Goal: Task Accomplishment & Management: Manage account settings

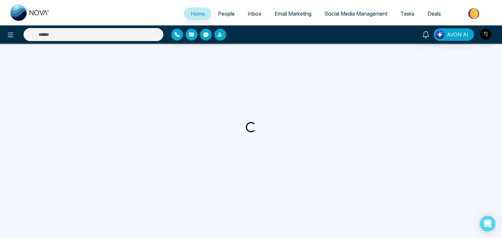
select select "*"
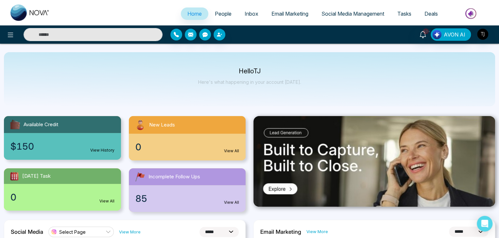
click at [218, 13] on span "People" at bounding box center [223, 13] width 17 height 7
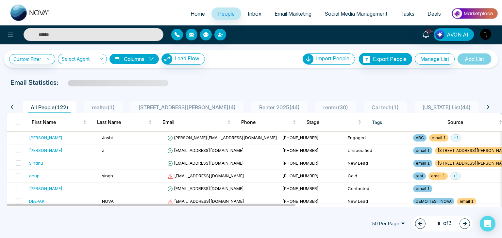
click at [349, 11] on span "Social Media Management" at bounding box center [355, 13] width 63 height 7
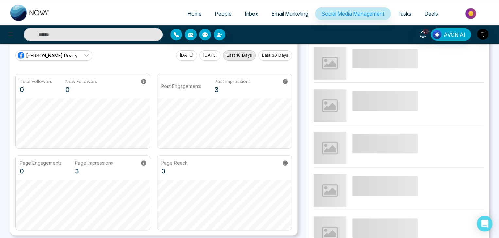
scroll to position [21, 0]
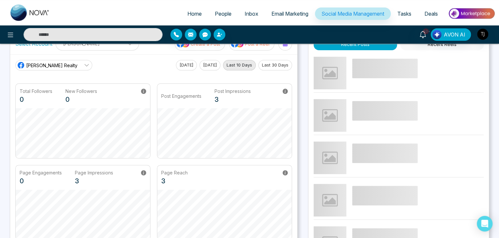
click at [77, 62] on link "[PERSON_NAME] Realty" at bounding box center [53, 65] width 77 height 10
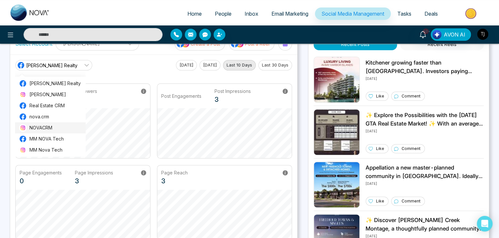
scroll to position [1, 0]
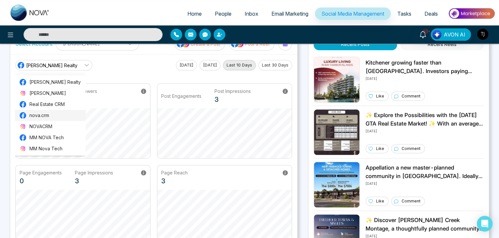
click at [60, 115] on span "nova.crm" at bounding box center [55, 115] width 52 height 7
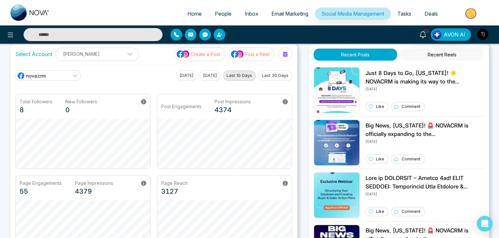
scroll to position [0, 0]
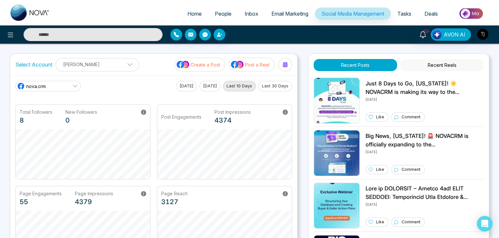
click at [211, 87] on button "[DATE]" at bounding box center [209, 86] width 21 height 10
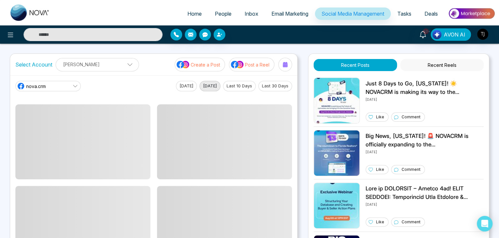
click at [183, 86] on button "[DATE]" at bounding box center [186, 86] width 21 height 10
click at [206, 85] on button "[DATE]" at bounding box center [209, 86] width 21 height 10
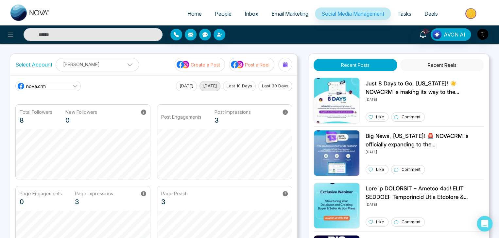
click at [250, 83] on button "Last 10 Days" at bounding box center [239, 86] width 33 height 10
click at [282, 81] on button "Last 30 Days" at bounding box center [275, 86] width 34 height 10
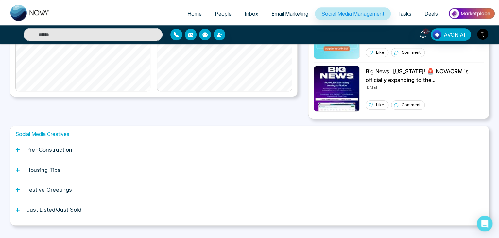
scroll to position [183, 0]
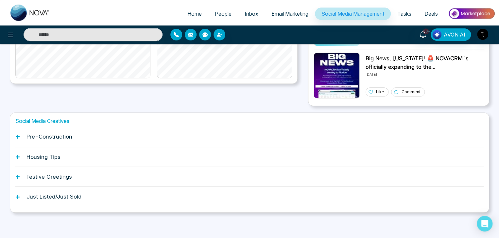
click at [58, 137] on h1 "Pre-Construction" at bounding box center [49, 137] width 46 height 7
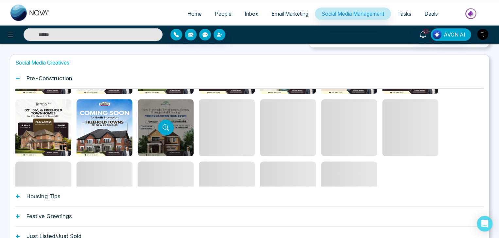
scroll to position [59, 0]
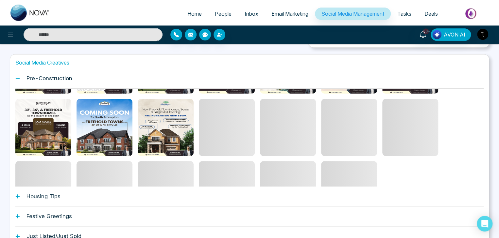
click at [108, 195] on div "Housing Tips" at bounding box center [249, 197] width 468 height 20
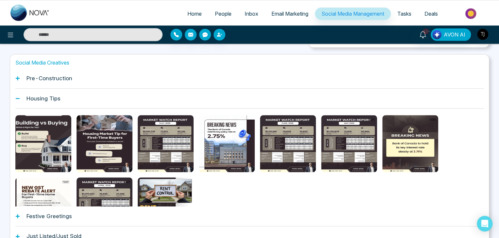
scroll to position [281, 0]
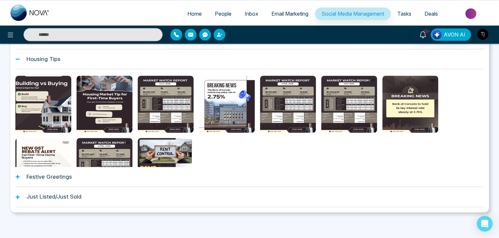
click at [162, 179] on div "Festive Greetings" at bounding box center [249, 177] width 468 height 20
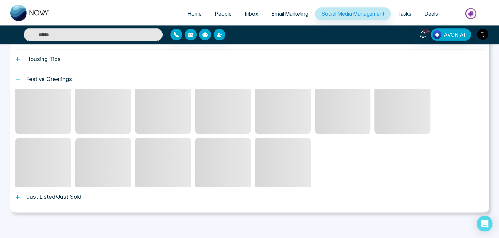
scroll to position [0, 0]
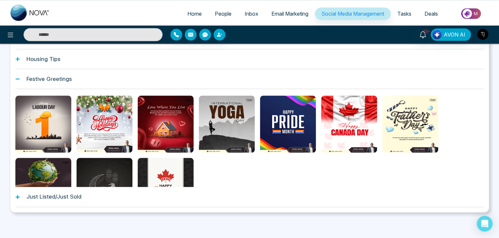
click at [189, 74] on div "Festive Greetings" at bounding box center [249, 79] width 468 height 20
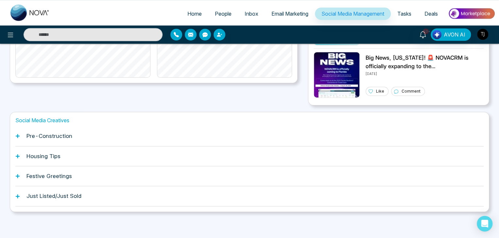
scroll to position [183, 0]
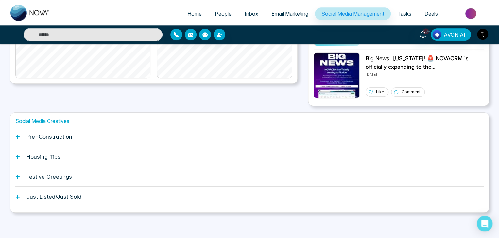
click at [164, 192] on div "Just Listed/Just Sold" at bounding box center [249, 197] width 468 height 20
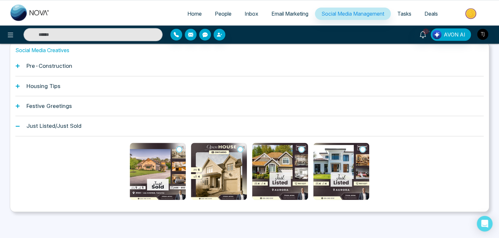
scroll to position [254, 0]
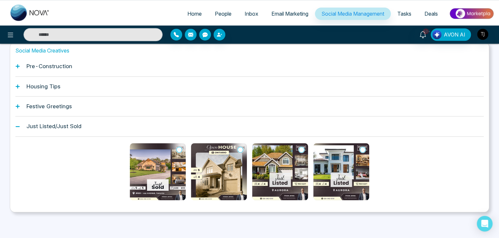
click at [167, 122] on div "Just Listed/Just Sold" at bounding box center [249, 127] width 468 height 20
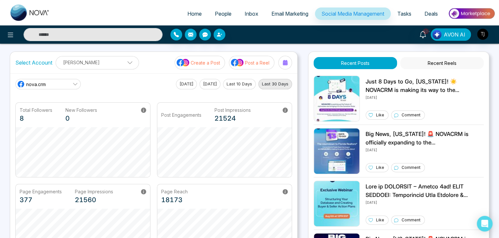
scroll to position [0, 0]
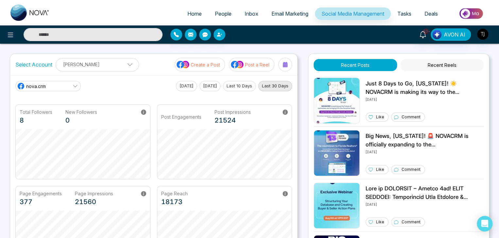
click at [428, 65] on button "Recent Reels" at bounding box center [441, 65] width 83 height 12
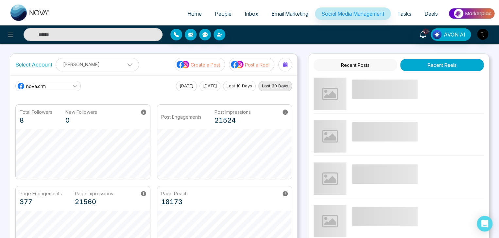
click at [382, 64] on button "Recent Posts" at bounding box center [354, 65] width 83 height 12
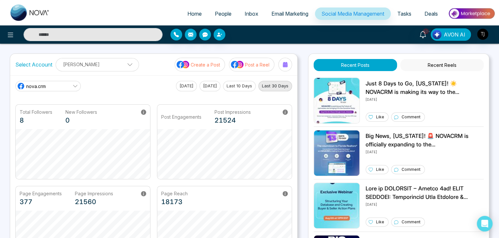
click at [209, 62] on p "Create a Post" at bounding box center [204, 64] width 29 height 7
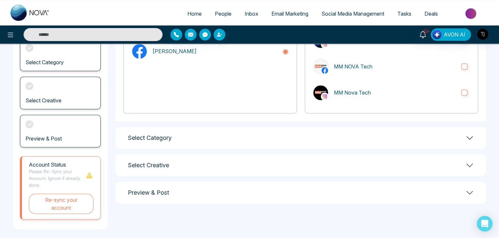
scroll to position [91, 0]
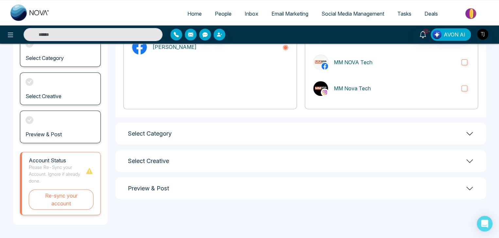
click at [274, 129] on div "Select Category" at bounding box center [300, 134] width 370 height 22
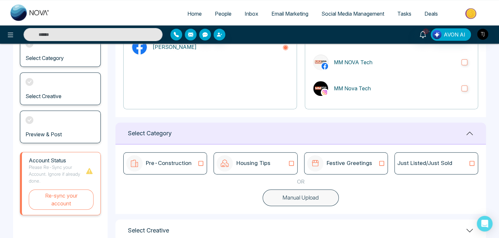
scroll to position [135, 0]
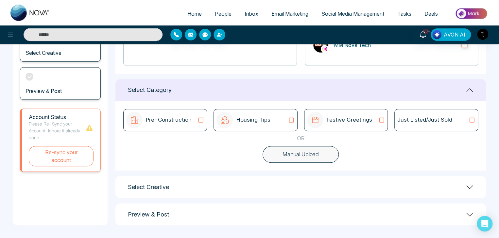
click at [201, 123] on icon at bounding box center [200, 120] width 8 height 7
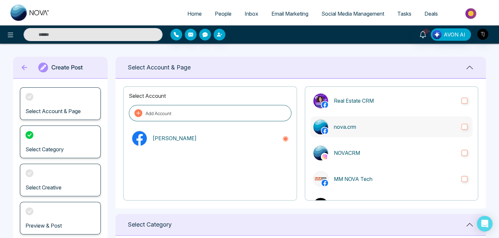
scroll to position [0, 0]
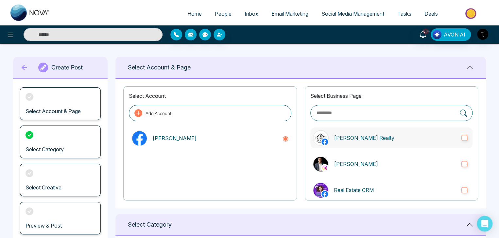
click at [402, 137] on p "[PERSON_NAME] Realty" at bounding box center [395, 138] width 122 height 8
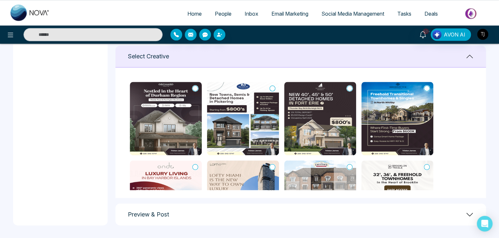
click at [196, 84] on img at bounding box center [166, 119] width 72 height 74
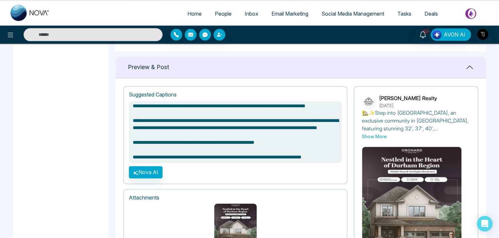
scroll to position [55, 0]
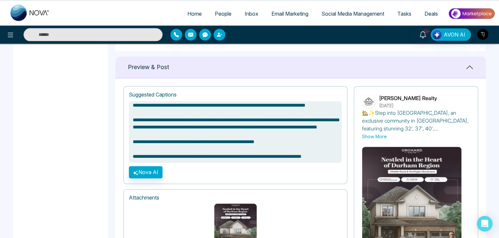
type textarea "**********"
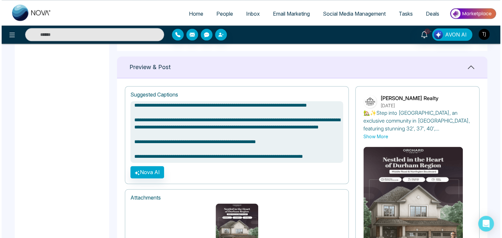
scroll to position [78, 0]
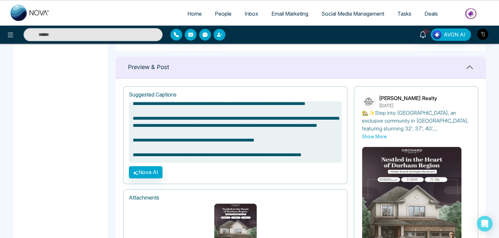
type textarea "**********"
click at [146, 168] on button "Nova AI" at bounding box center [146, 172] width 34 height 12
type textarea "**********"
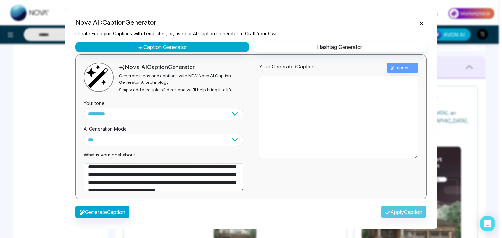
scroll to position [0, 0]
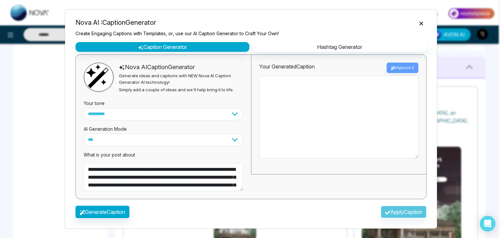
type textarea "**********"
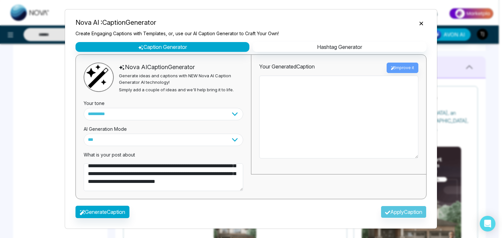
scroll to position [30, 0]
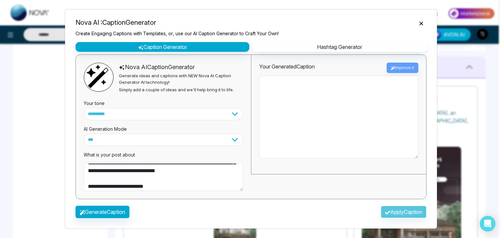
type textarea "**********"
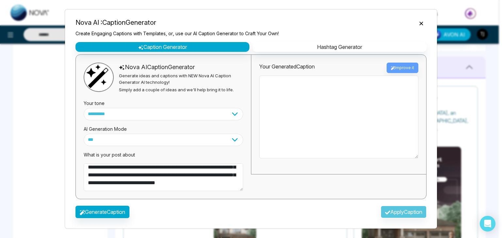
scroll to position [12, 0]
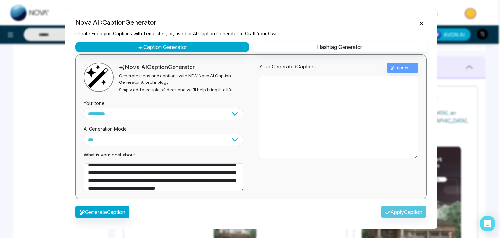
type textarea "**********"
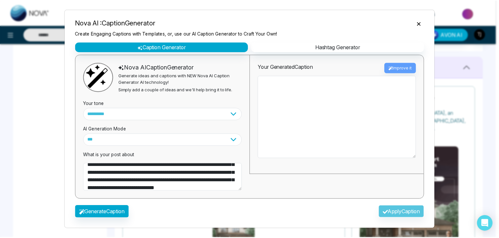
scroll to position [0, 0]
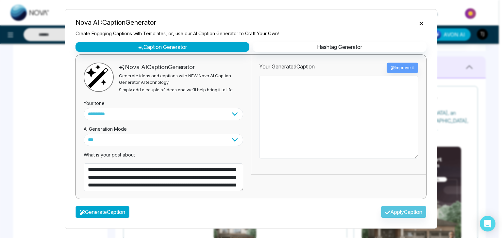
click at [112, 209] on button "Generate Caption" at bounding box center [102, 212] width 54 height 12
type textarea "**********"
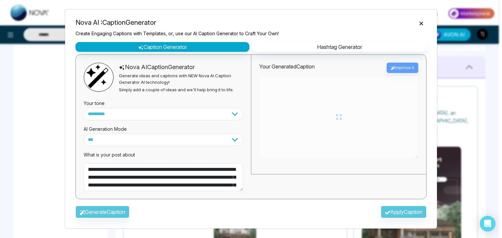
type textarea "**********"
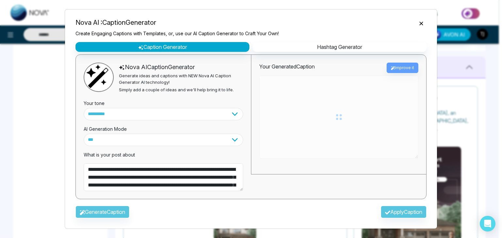
type textarea "**********"
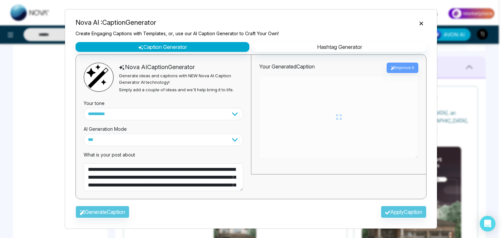
type textarea "**********"
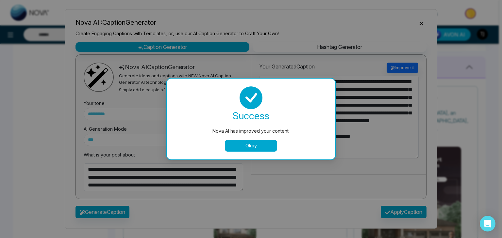
click at [238, 148] on button "Okay" at bounding box center [251, 146] width 52 height 12
type textarea "**********"
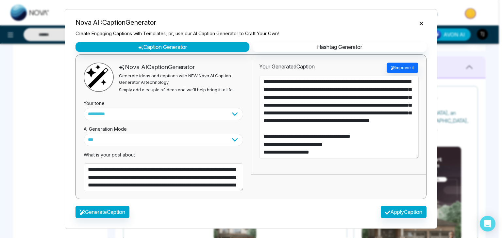
type textarea "**********"
click at [346, 49] on button "Hashtag Generator" at bounding box center [340, 47] width 174 height 10
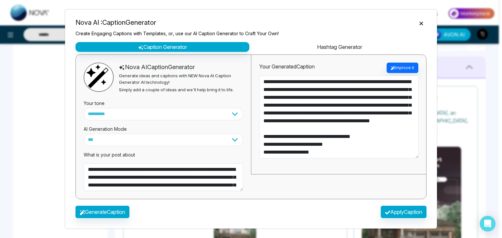
type textarea "**********"
select select "********"
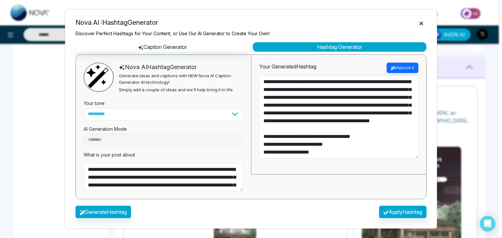
type textarea "**********"
click at [114, 211] on button "Generate Hashtag" at bounding box center [103, 212] width 56 height 12
type textarea "**********"
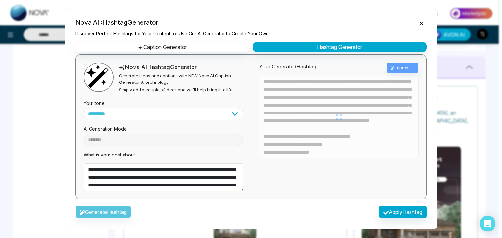
type textarea "**********"
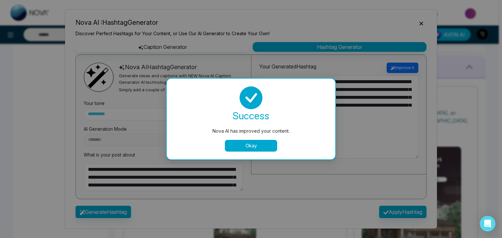
type textarea "**********"
click at [272, 144] on button "Okay" at bounding box center [251, 146] width 52 height 12
type textarea "**********"
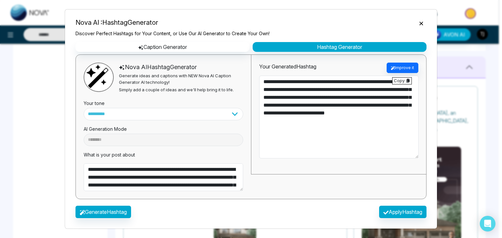
type textarea "**********"
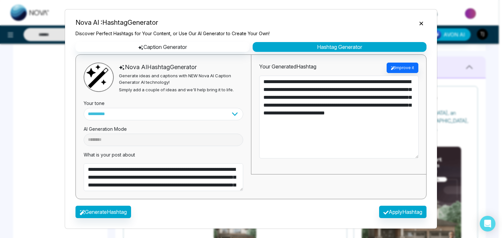
type textarea "**********"
click at [421, 23] on icon "Close" at bounding box center [421, 24] width 4 height 4
type textarea "**********"
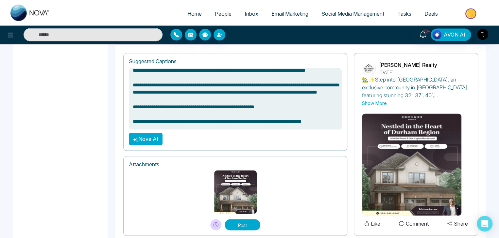
scroll to position [464, 0]
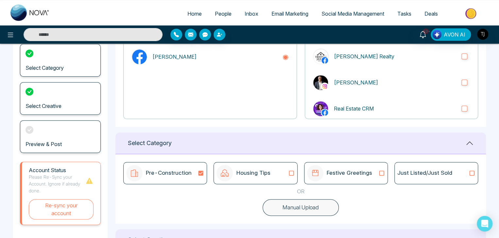
type textarea "**********"
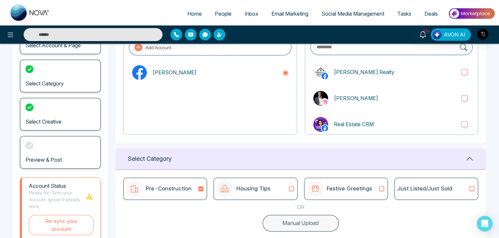
scroll to position [0, 0]
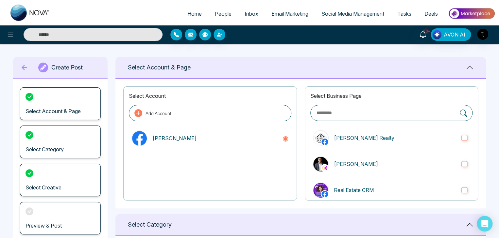
click at [24, 66] on icon at bounding box center [25, 68] width 6 height 6
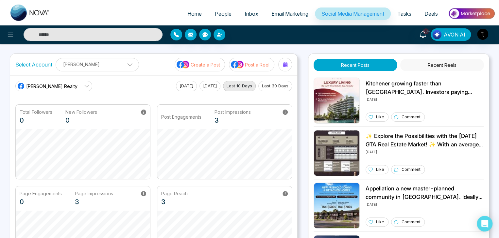
click at [256, 61] on p "Post a Reel" at bounding box center [257, 64] width 25 height 7
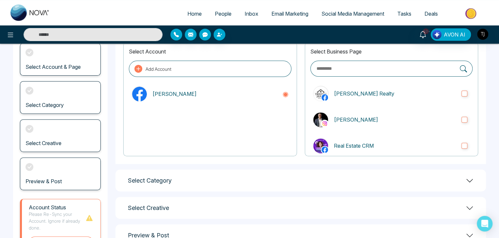
scroll to position [44, 0]
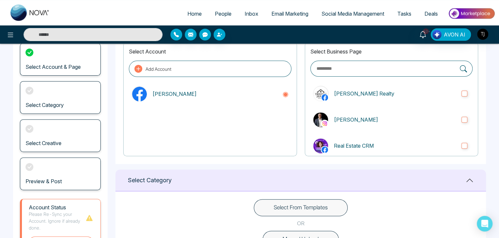
drag, startPoint x: 296, startPoint y: 161, endPoint x: 291, endPoint y: 171, distance: 10.8
click at [291, 171] on div "Select Category" at bounding box center [300, 181] width 370 height 22
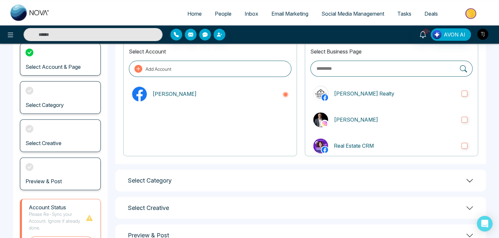
scroll to position [91, 0]
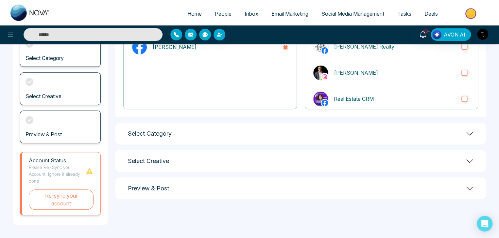
click at [302, 132] on div "Select Category" at bounding box center [300, 134] width 370 height 22
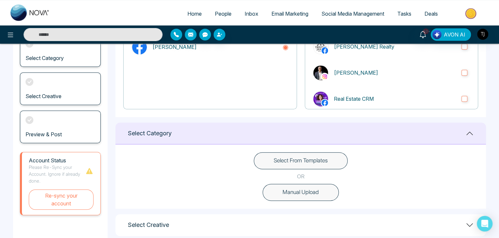
scroll to position [139, 0]
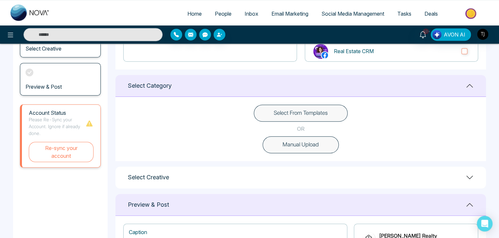
click at [308, 107] on button "Select From Templates" at bounding box center [301, 113] width 94 height 17
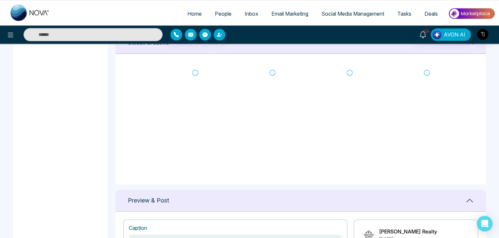
scroll to position [1, 0]
click at [195, 72] on icon at bounding box center [195, 73] width 6 height 7
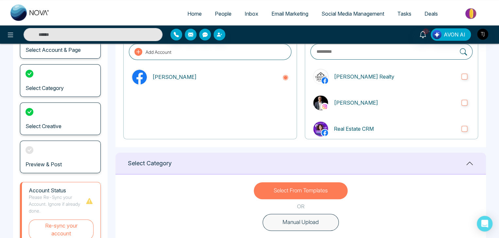
scroll to position [0, 0]
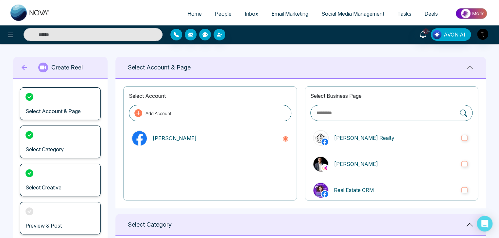
type textarea "**********"
click at [20, 66] on icon at bounding box center [25, 67] width 10 height 13
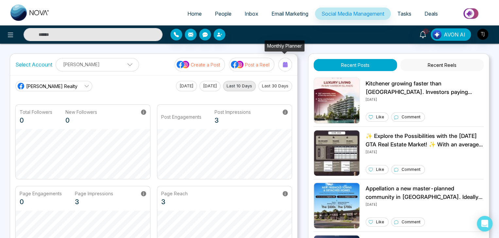
click at [286, 60] on div at bounding box center [285, 64] width 10 height 10
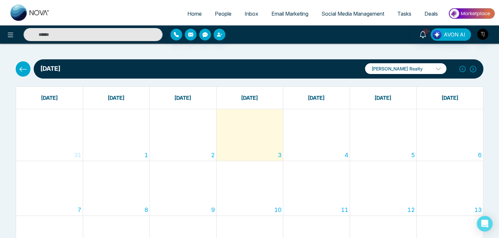
click at [19, 66] on icon at bounding box center [23, 69] width 8 height 8
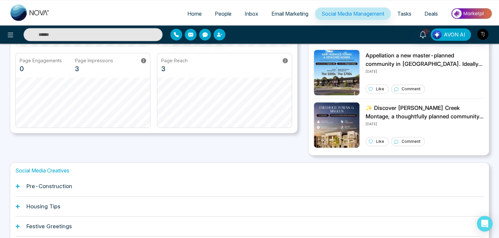
scroll to position [183, 0]
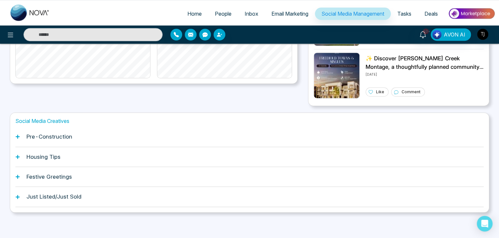
click at [194, 141] on div "Pre-Construction" at bounding box center [249, 137] width 468 height 20
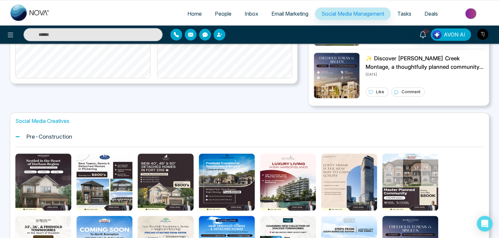
click at [118, 135] on div "Pre-Construction" at bounding box center [249, 137] width 468 height 20
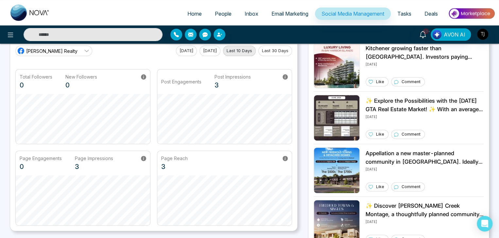
scroll to position [0, 0]
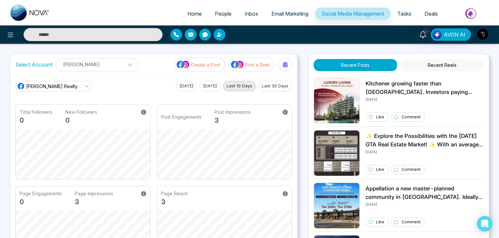
click at [222, 58] on button "Create a Post" at bounding box center [199, 65] width 50 height 14
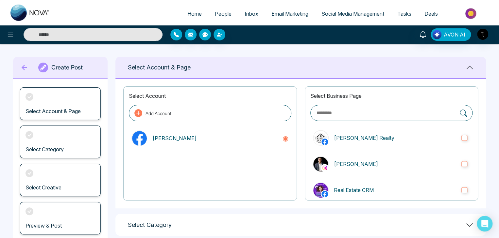
scroll to position [91, 0]
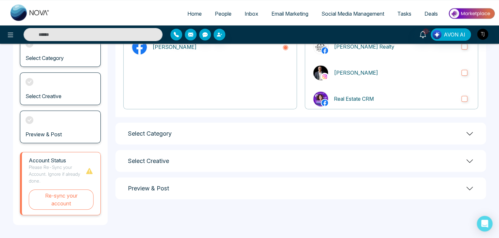
click at [322, 132] on div "Select Category" at bounding box center [300, 134] width 370 height 22
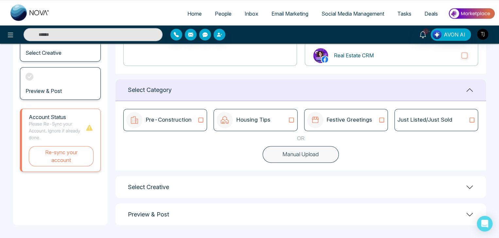
click at [306, 153] on button "Manual Upload" at bounding box center [300, 154] width 76 height 17
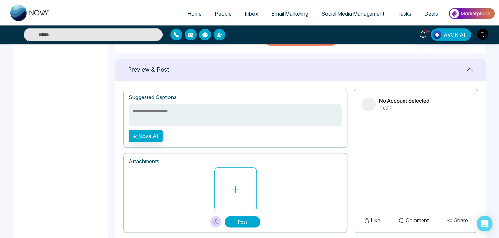
scroll to position [268, 0]
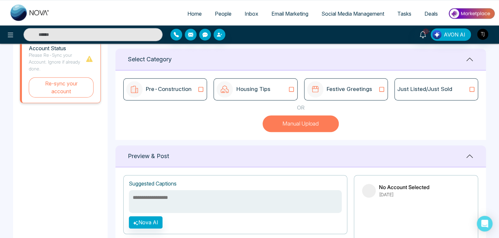
click at [317, 123] on button "Manual Upload" at bounding box center [300, 124] width 76 height 17
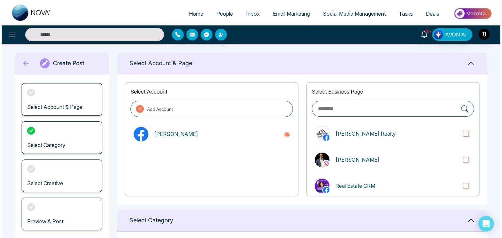
scroll to position [0, 0]
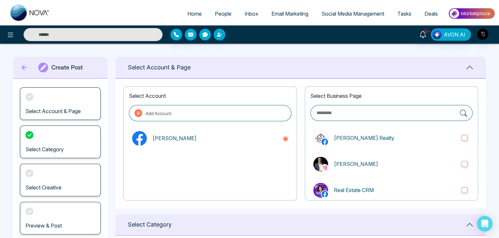
click at [332, 11] on span "Social Media Management" at bounding box center [352, 13] width 63 height 7
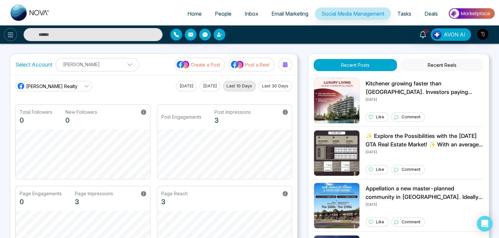
click at [16, 35] on button at bounding box center [10, 34] width 13 height 13
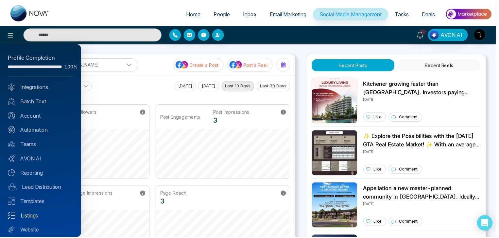
scroll to position [18, 0]
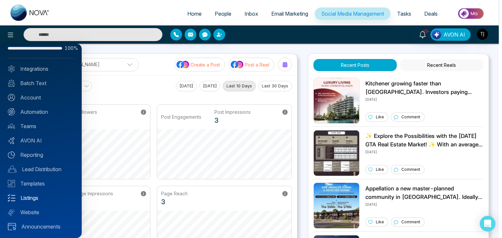
click at [56, 198] on link "Listings" at bounding box center [41, 198] width 66 height 8
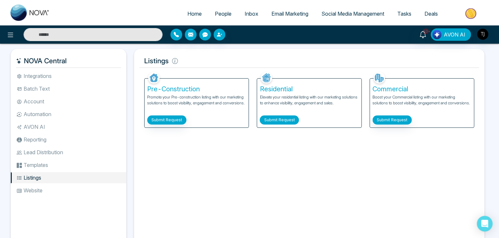
click at [279, 121] on button "Submit Request" at bounding box center [278, 120] width 39 height 9
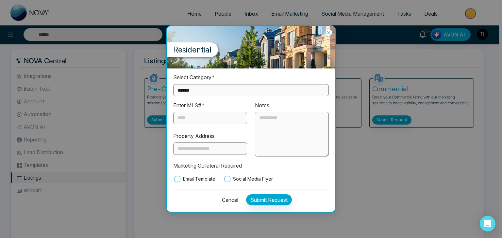
click at [331, 30] on div "Residential" at bounding box center [251, 47] width 169 height 42
click at [327, 35] on icon at bounding box center [328, 32] width 7 height 7
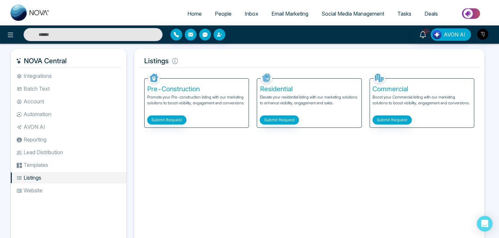
click at [340, 16] on span "Social Media Management" at bounding box center [352, 13] width 63 height 7
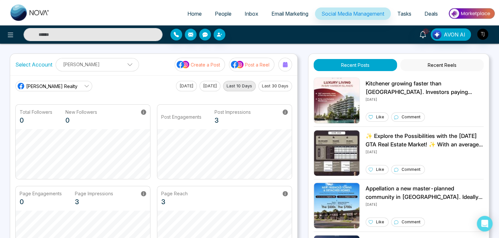
click at [194, 62] on p "Create a Post" at bounding box center [204, 64] width 29 height 7
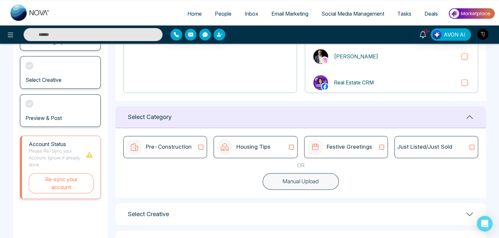
scroll to position [135, 0]
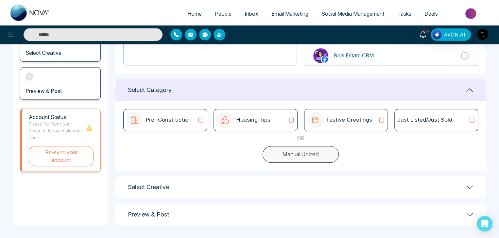
click at [198, 121] on icon at bounding box center [200, 120] width 8 height 7
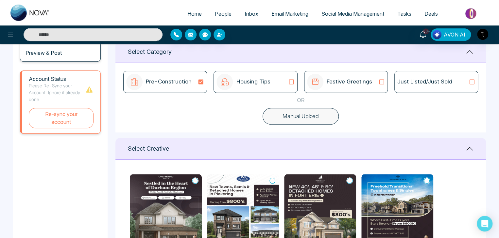
scroll to position [172, 0]
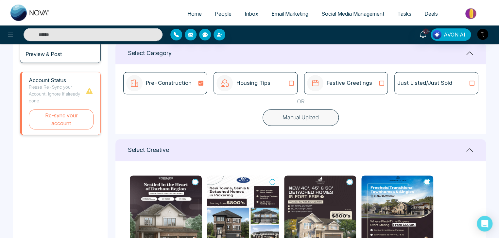
click at [197, 83] on icon at bounding box center [200, 83] width 8 height 7
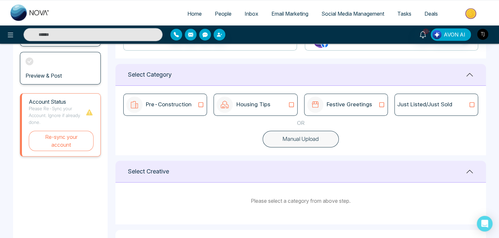
scroll to position [177, 0]
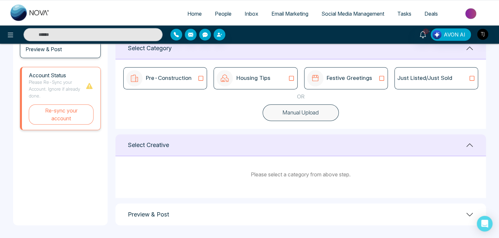
click at [200, 75] on icon at bounding box center [200, 78] width 8 height 7
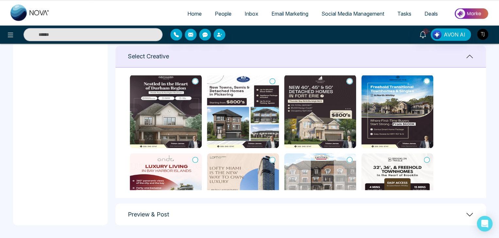
scroll to position [0, 0]
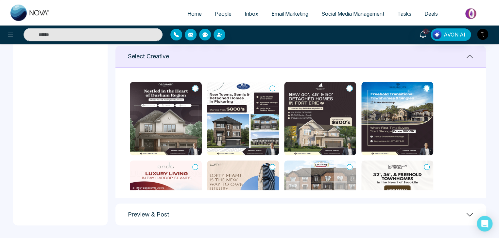
click at [194, 88] on icon at bounding box center [195, 88] width 6 height 7
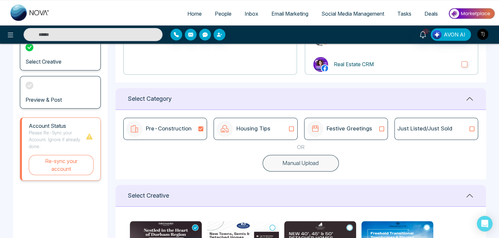
scroll to position [125, 0]
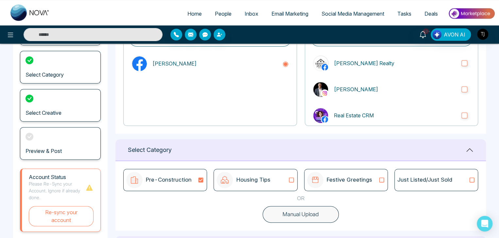
type textarea "**********"
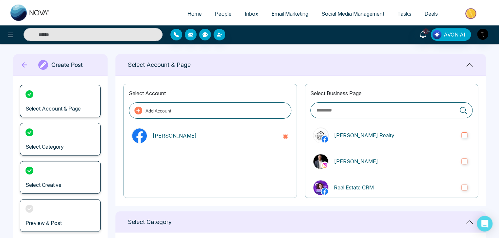
scroll to position [0, 0]
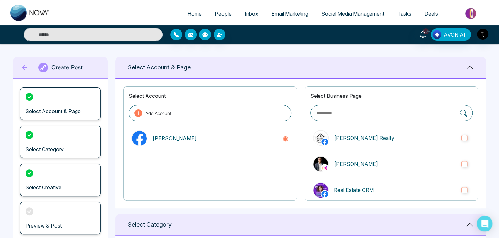
click at [23, 66] on icon at bounding box center [25, 67] width 10 height 13
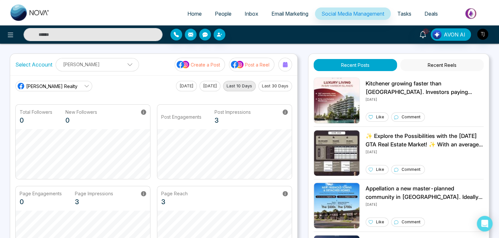
click at [84, 85] on icon at bounding box center [86, 86] width 5 height 5
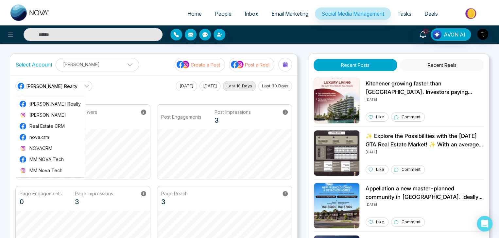
click at [84, 85] on icon at bounding box center [86, 86] width 5 height 5
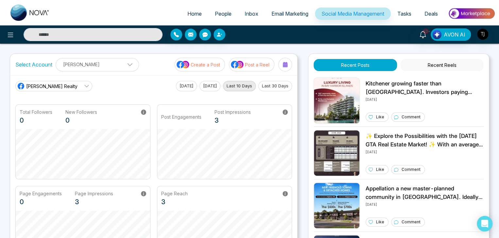
click at [147, 89] on div "[PERSON_NAME] Realty [PERSON_NAME] Realty [PERSON_NAME] Real Estate CRM nova.cr…" at bounding box center [153, 86] width 276 height 10
click at [183, 85] on button "[DATE]" at bounding box center [186, 86] width 21 height 10
click at [485, 16] on img at bounding box center [470, 13] width 47 height 15
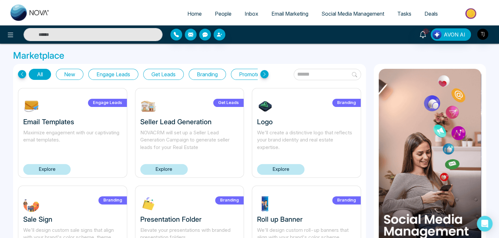
click at [214, 69] on button "Branding" at bounding box center [206, 74] width 37 height 11
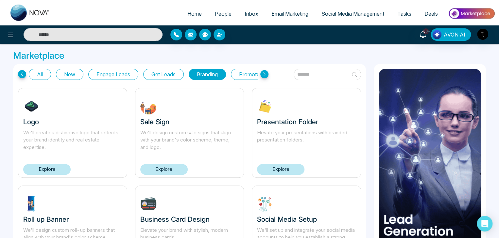
click at [293, 76] on input "text" at bounding box center [326, 74] width 67 height 11
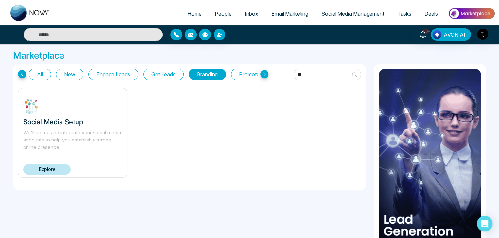
type input "*"
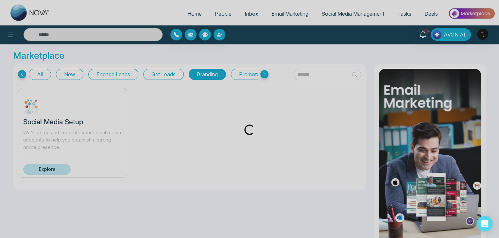
click at [41, 73] on div "Loading..." at bounding box center [249, 119] width 499 height 238
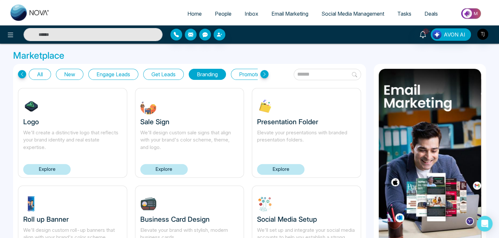
click at [41, 73] on button "All" at bounding box center [40, 74] width 22 height 11
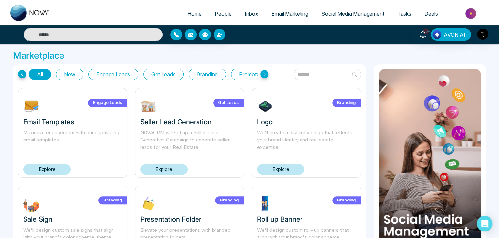
click at [308, 75] on input "text" at bounding box center [326, 74] width 67 height 11
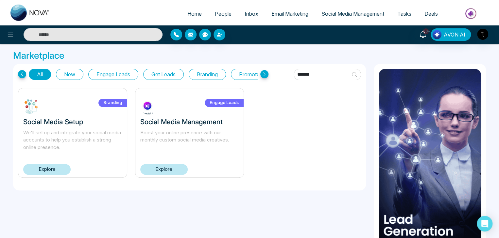
type input "******"
click at [173, 169] on link "Explore" at bounding box center [163, 169] width 47 height 11
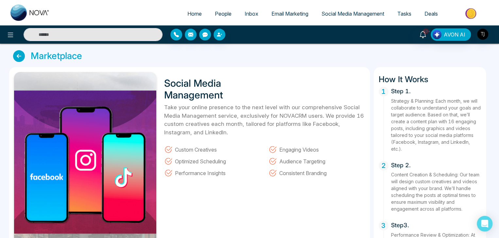
click at [17, 56] on icon at bounding box center [19, 56] width 12 height 12
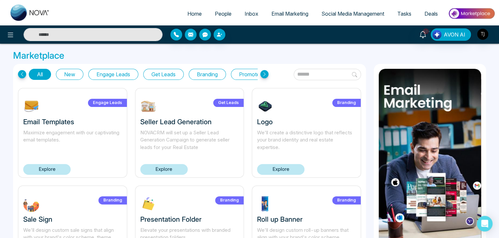
click at [337, 12] on span "Social Media Management" at bounding box center [352, 13] width 63 height 7
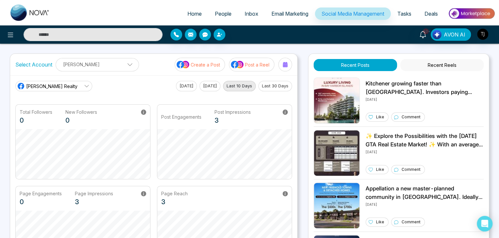
click at [463, 9] on img at bounding box center [470, 13] width 47 height 15
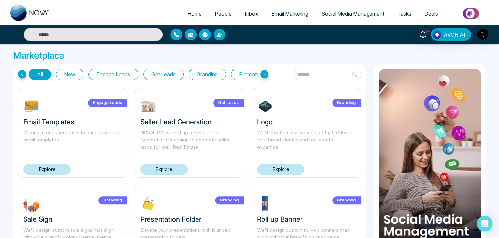
click at [359, 15] on span "Social Media Management" at bounding box center [352, 13] width 63 height 7
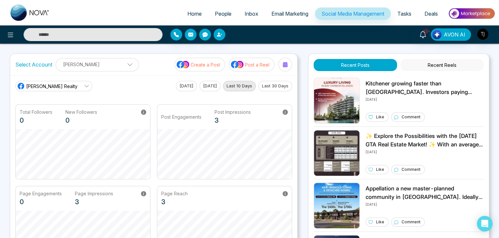
click at [473, 14] on img at bounding box center [470, 13] width 47 height 15
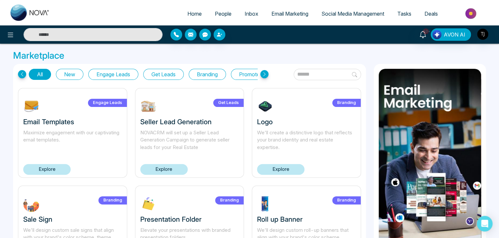
click at [316, 75] on input "text" at bounding box center [326, 74] width 67 height 11
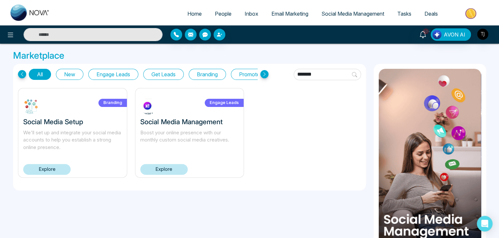
type input "******"
click at [163, 171] on link "Explore" at bounding box center [163, 169] width 47 height 11
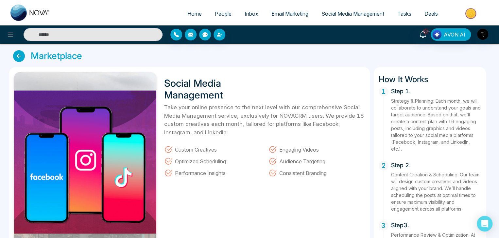
scroll to position [10, 0]
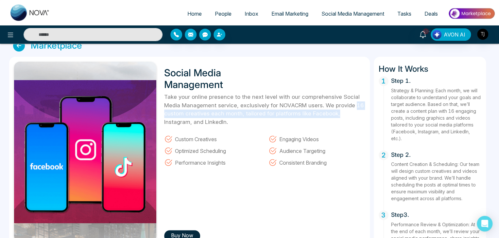
drag, startPoint x: 355, startPoint y: 107, endPoint x: 363, endPoint y: 111, distance: 9.1
click at [363, 111] on p "Take your online presence to the next level with our comprehensive Social Media…" at bounding box center [264, 109] width 201 height 33
click at [360, 113] on p "Take your online presence to the next level with our comprehensive Social Media…" at bounding box center [264, 109] width 201 height 33
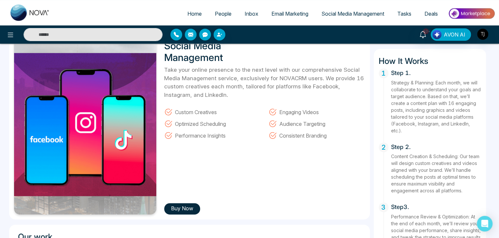
scroll to position [0, 0]
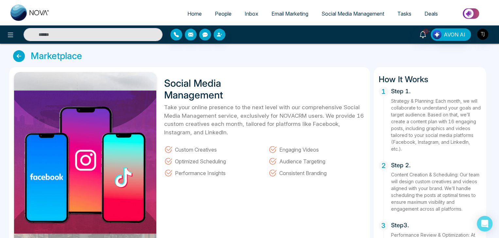
click at [16, 57] on icon at bounding box center [19, 56] width 12 height 12
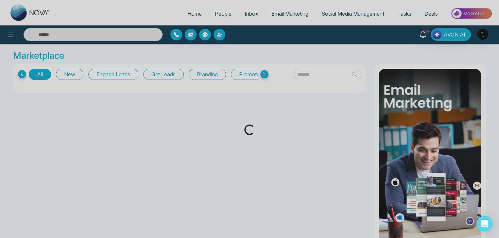
click at [354, 12] on div "Loading..." at bounding box center [249, 119] width 499 height 238
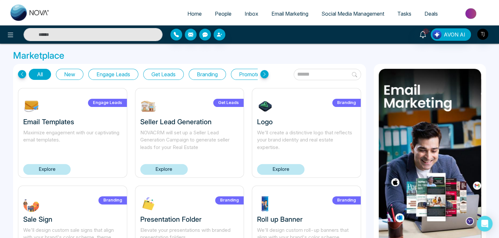
click at [354, 12] on span "Social Media Management" at bounding box center [352, 13] width 63 height 7
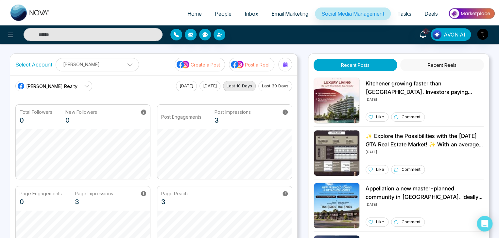
click at [407, 9] on link "Tasks" at bounding box center [403, 14] width 27 height 12
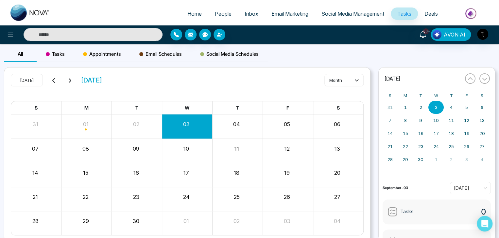
click at [62, 55] on span "Tasks" at bounding box center [55, 54] width 19 height 8
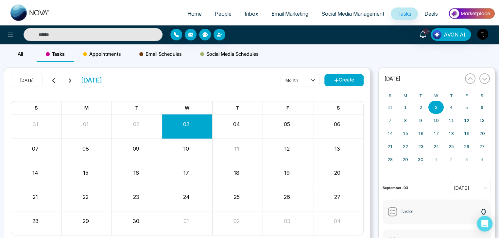
click at [328, 81] on button "Create" at bounding box center [343, 80] width 39 height 12
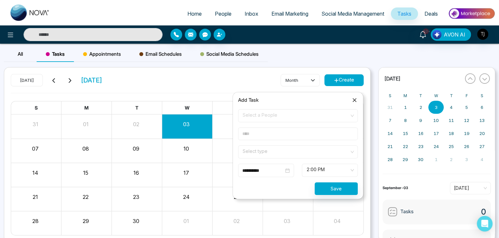
click at [287, 114] on span "Select a People" at bounding box center [297, 115] width 110 height 11
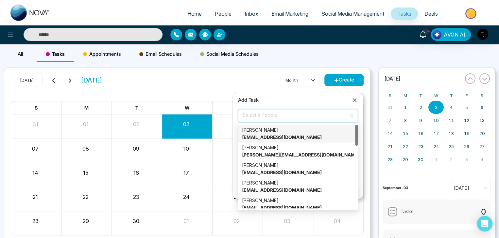
click at [287, 132] on div "Alin S [EMAIL_ADDRESS][DOMAIN_NAME]" at bounding box center [298, 134] width 112 height 14
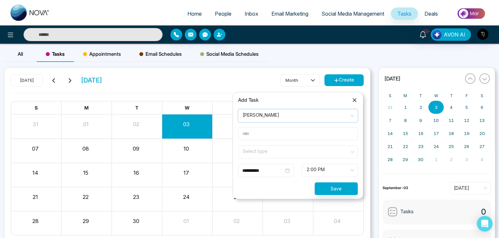
click at [272, 136] on input "text" at bounding box center [298, 134] width 120 height 13
type input "*"
type input "****"
click at [285, 150] on input "search" at bounding box center [295, 151] width 107 height 10
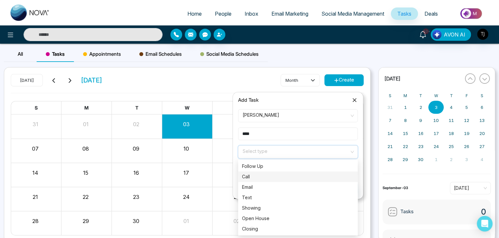
click at [291, 177] on div "Call" at bounding box center [298, 176] width 112 height 7
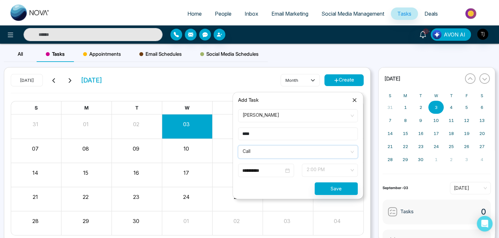
click at [333, 173] on span "2:00 PM" at bounding box center [329, 170] width 47 height 11
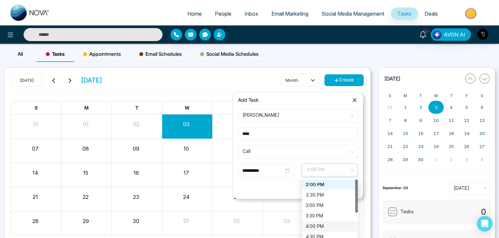
click at [331, 226] on div "4:00 PM" at bounding box center [329, 226] width 48 height 7
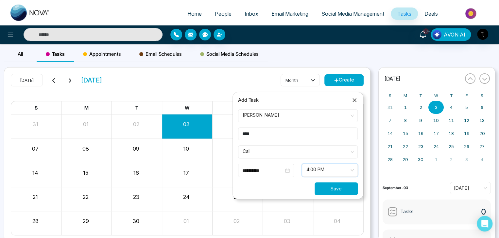
click at [348, 192] on button "Save" at bounding box center [335, 189] width 43 height 13
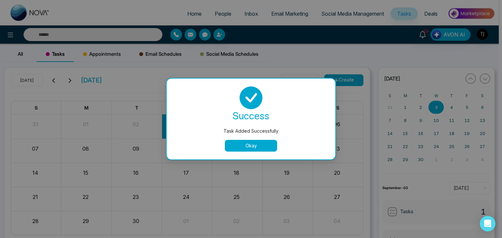
click at [263, 151] on button "Okay" at bounding box center [251, 146] width 52 height 12
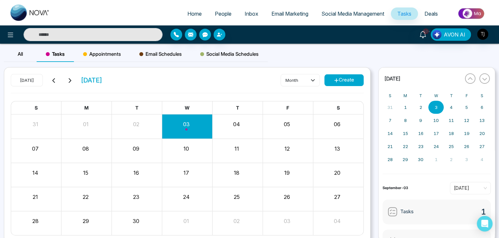
click at [111, 57] on span "Appointments" at bounding box center [102, 54] width 38 height 8
click at [357, 80] on button "Create" at bounding box center [343, 80] width 39 height 12
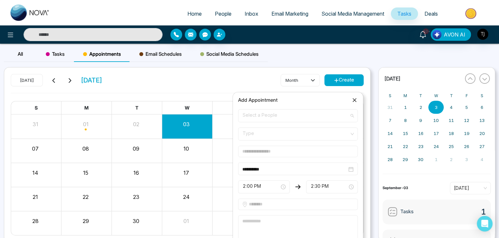
click at [310, 116] on span "Select a People" at bounding box center [297, 115] width 110 height 11
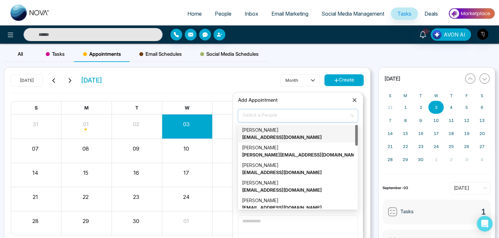
click at [300, 138] on div "Alin S [EMAIL_ADDRESS][DOMAIN_NAME]" at bounding box center [298, 134] width 112 height 14
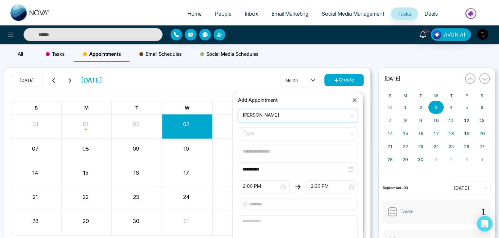
click at [282, 139] on span "Type" at bounding box center [297, 134] width 110 height 11
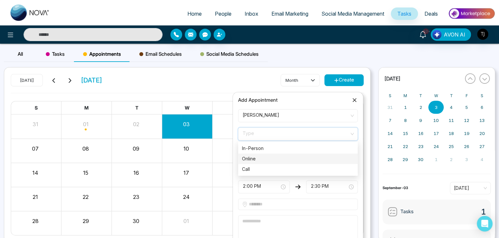
click at [296, 160] on div "Online" at bounding box center [298, 159] width 112 height 7
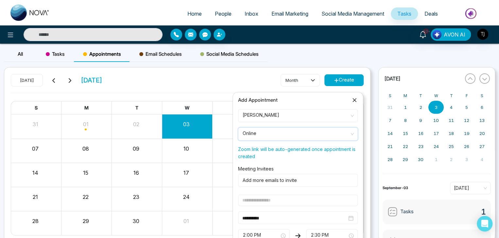
click at [285, 185] on div "Add more emails to invite" at bounding box center [298, 180] width 120 height 13
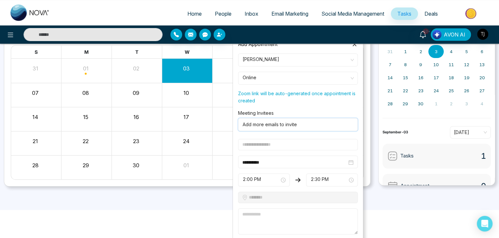
scroll to position [61, 0]
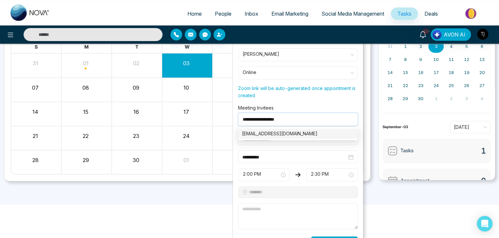
type input "**********"
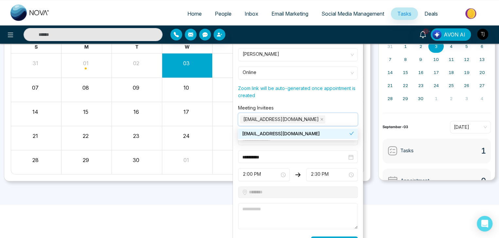
click at [330, 107] on div "Meeting Invitees [EMAIL_ADDRESS][DOMAIN_NAME] [EMAIL_ADDRESS][DOMAIN_NAME] [EMA…" at bounding box center [297, 116] width 127 height 22
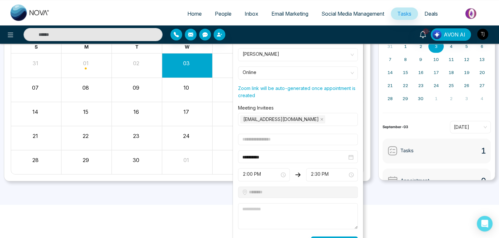
click at [320, 143] on input "text" at bounding box center [298, 139] width 120 height 11
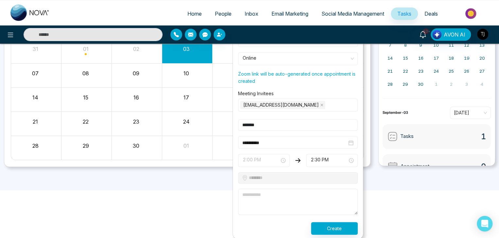
click at [268, 162] on span "2:00 PM" at bounding box center [263, 160] width 42 height 11
type input "*******"
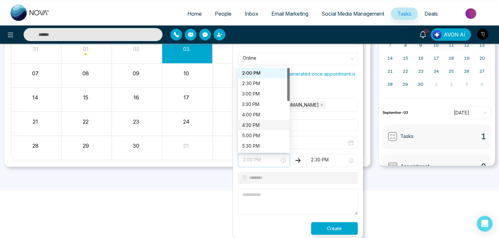
click at [253, 124] on div "4:30 PM" at bounding box center [264, 125] width 44 height 7
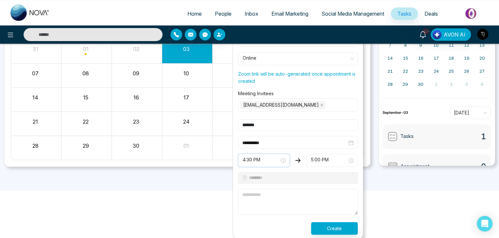
click at [285, 201] on textarea at bounding box center [298, 202] width 120 height 26
drag, startPoint x: 285, startPoint y: 195, endPoint x: 280, endPoint y: 195, distance: 4.6
click at [280, 195] on textarea "**********" at bounding box center [298, 202] width 120 height 26
click at [269, 194] on textarea "**********" at bounding box center [298, 202] width 120 height 26
type textarea "**********"
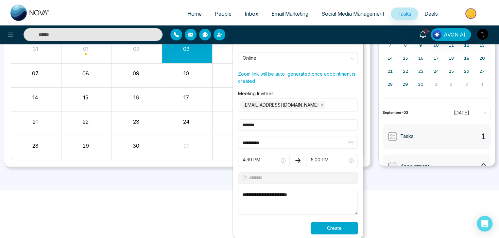
click at [345, 224] on button "Create" at bounding box center [334, 228] width 47 height 13
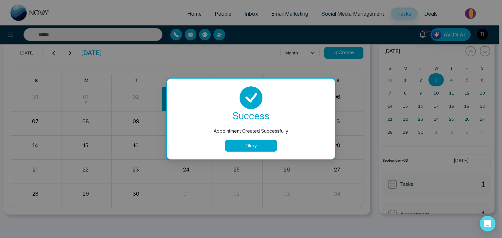
click at [261, 141] on button "Okay" at bounding box center [251, 146] width 52 height 12
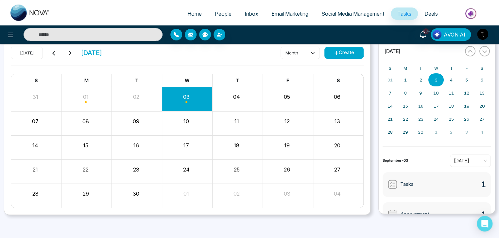
scroll to position [0, 0]
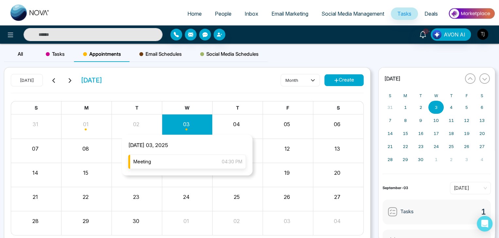
click at [189, 159] on div "Meeting 04:30 PM" at bounding box center [187, 162] width 118 height 14
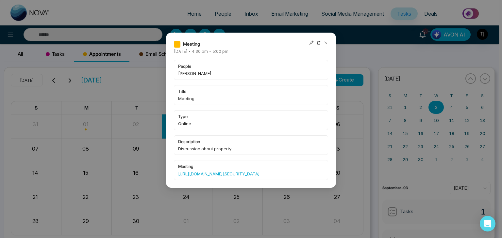
click at [326, 44] on icon at bounding box center [325, 43] width 5 height 5
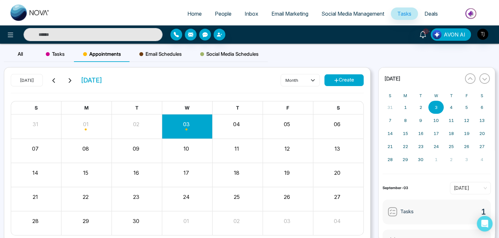
click at [59, 51] on span "Tasks" at bounding box center [55, 54] width 19 height 8
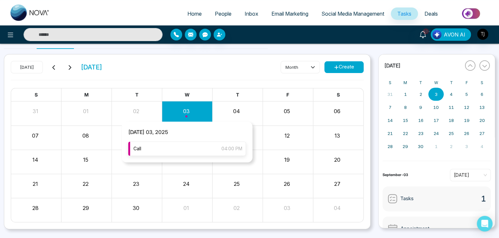
click at [187, 151] on div "Call 04:00 PM" at bounding box center [187, 149] width 118 height 14
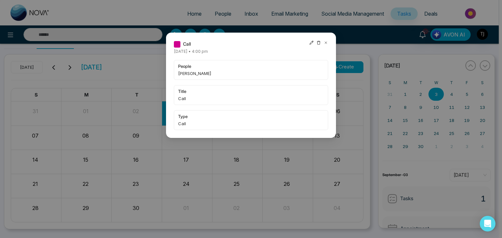
click at [326, 41] on icon at bounding box center [325, 43] width 5 height 5
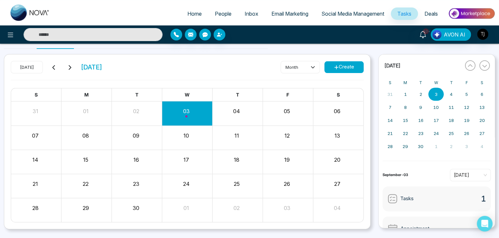
scroll to position [0, 0]
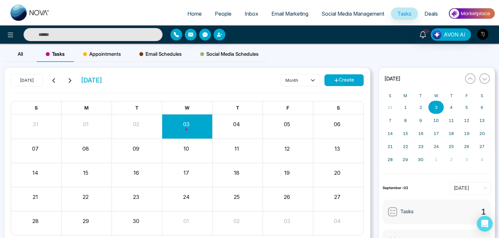
click at [161, 54] on span "Email Schedules" at bounding box center [160, 54] width 42 height 8
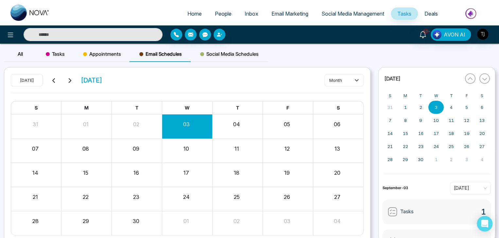
click at [214, 55] on span "Social Media Schedules" at bounding box center [229, 54] width 58 height 8
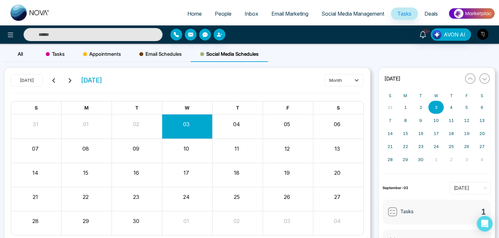
click at [176, 57] on span "Email Schedules" at bounding box center [160, 54] width 42 height 8
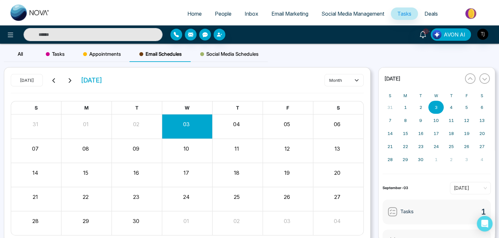
click at [244, 42] on div "10+ AVON AI" at bounding box center [249, 34] width 499 height 18
click at [245, 51] on span "Social Media Schedules" at bounding box center [229, 54] width 58 height 8
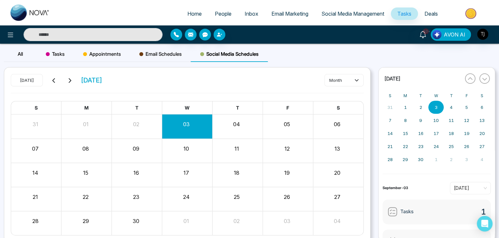
click at [23, 54] on span "All" at bounding box center [20, 54] width 5 height 6
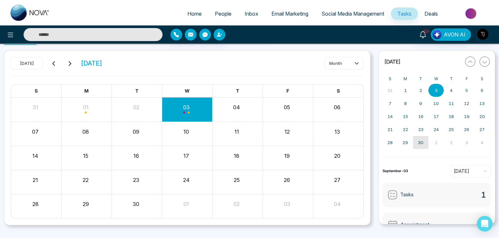
scroll to position [47, 0]
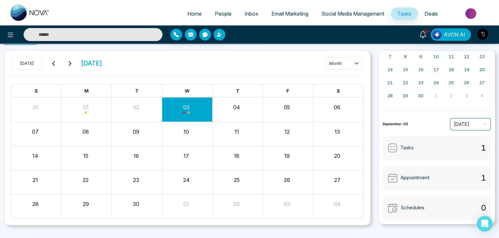
click at [458, 126] on span "[DATE]" at bounding box center [469, 125] width 33 height 10
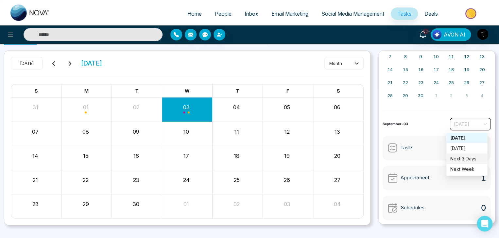
click at [470, 159] on div "Next 3 Days" at bounding box center [466, 159] width 33 height 7
click at [459, 126] on span "Next 3 Days" at bounding box center [469, 125] width 33 height 10
click at [457, 136] on div "[DATE]" at bounding box center [466, 138] width 33 height 7
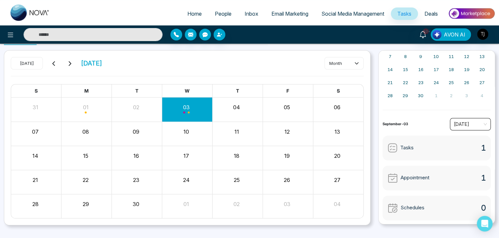
click at [424, 126] on div "September-03 [DATE] [DATE]" at bounding box center [436, 124] width 108 height 12
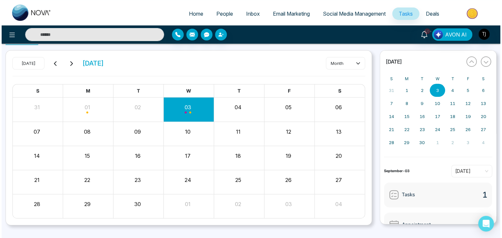
scroll to position [0, 0]
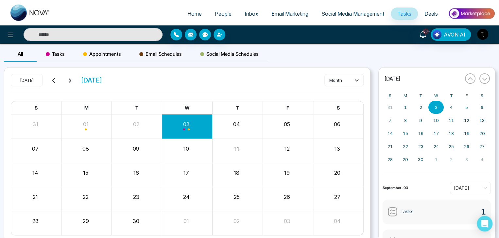
click at [70, 78] on icon at bounding box center [69, 80] width 5 height 5
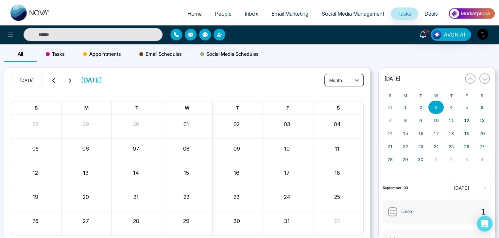
click at [335, 77] on button "month" at bounding box center [343, 80] width 39 height 12
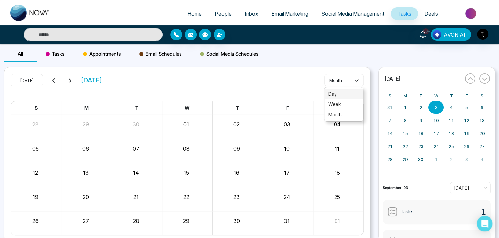
click at [340, 95] on span "day" at bounding box center [343, 93] width 31 height 7
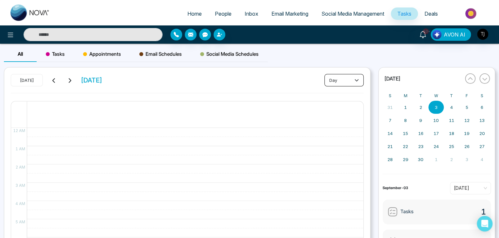
click at [339, 77] on button "day" at bounding box center [343, 80] width 39 height 12
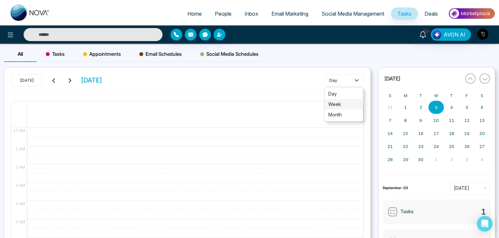
click at [341, 104] on span "week" at bounding box center [343, 104] width 31 height 7
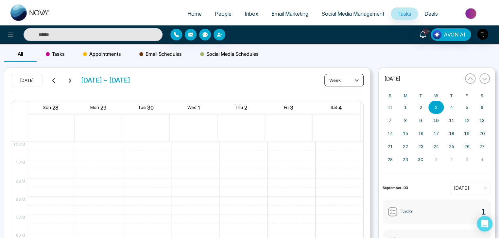
click at [340, 79] on button "week" at bounding box center [343, 80] width 39 height 12
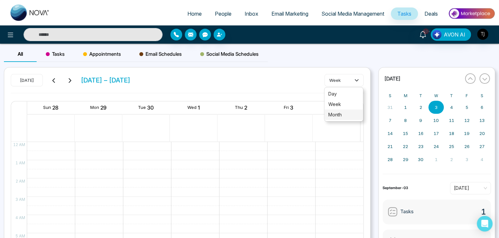
click at [341, 117] on span "month" at bounding box center [343, 114] width 31 height 7
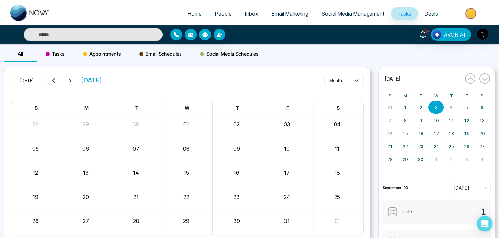
click at [53, 82] on icon at bounding box center [53, 80] width 5 height 5
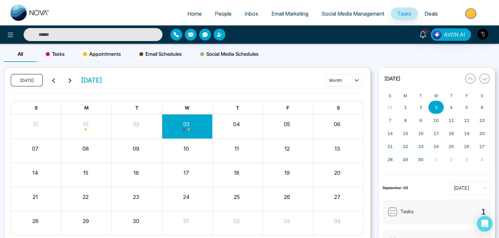
click at [30, 81] on button "[DATE]" at bounding box center [27, 80] width 32 height 12
click at [219, 77] on div "[DATE] [DATE] month" at bounding box center [187, 83] width 352 height 19
click at [438, 12] on link "Deals" at bounding box center [431, 14] width 26 height 12
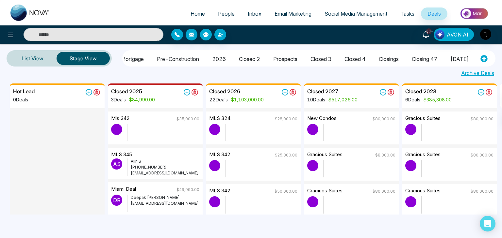
scroll to position [0, 252]
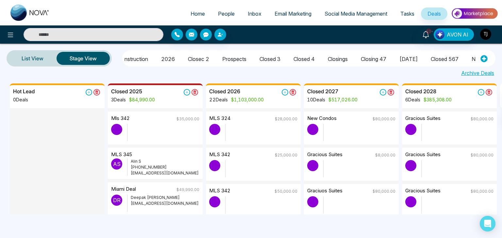
click at [486, 38] on img "button" at bounding box center [485, 34] width 11 height 11
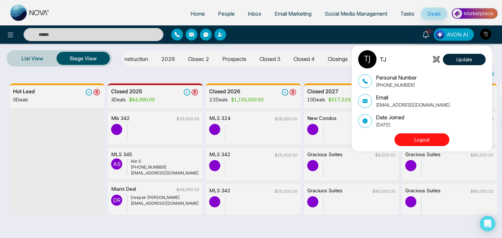
click at [425, 139] on button "Logout" at bounding box center [421, 140] width 55 height 13
